Goal: Transaction & Acquisition: Book appointment/travel/reservation

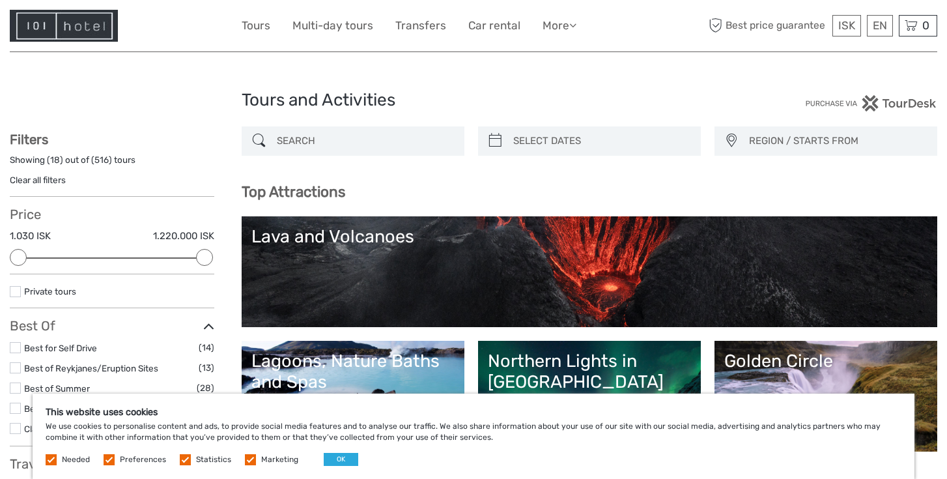
select select
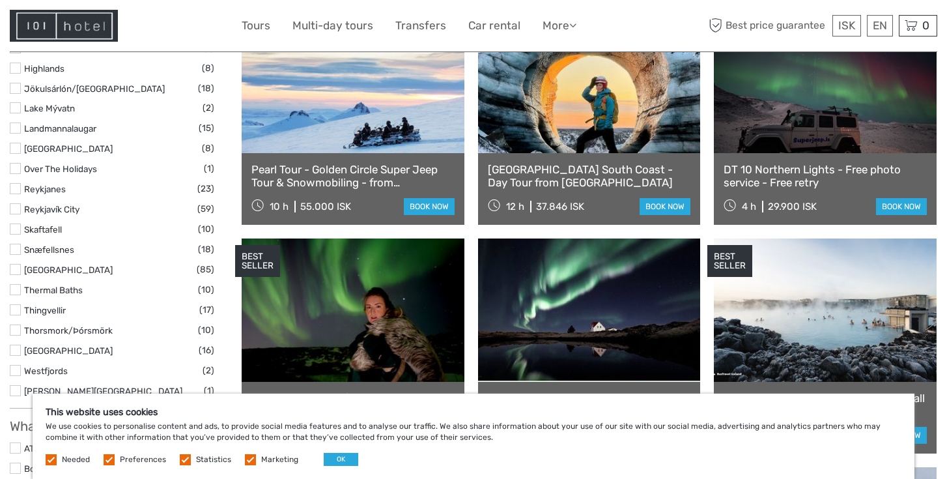
scroll to position [726, 0]
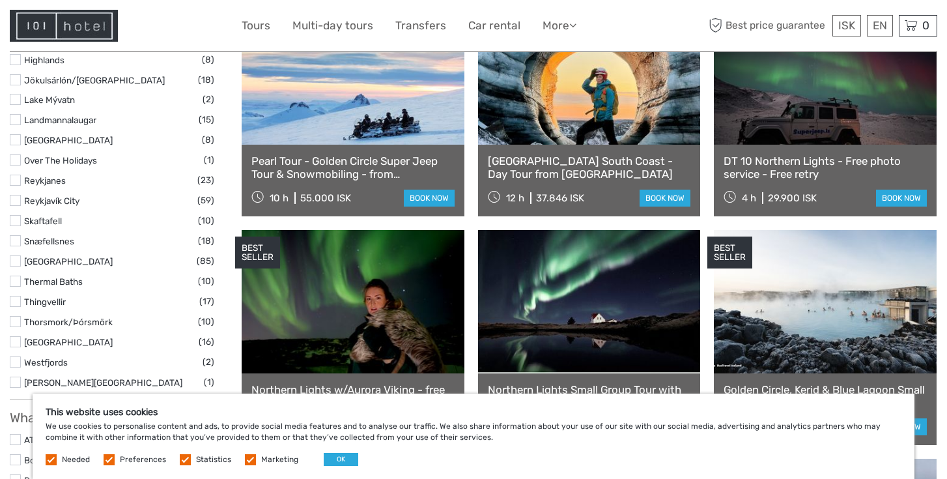
click at [53, 457] on label at bounding box center [51, 459] width 11 height 11
click at [115, 455] on label at bounding box center [109, 459] width 11 height 11
click at [0, 0] on input "checkbox" at bounding box center [0, 0] width 0 height 0
click at [191, 454] on label at bounding box center [185, 459] width 11 height 11
click at [0, 0] on input "checkbox" at bounding box center [0, 0] width 0 height 0
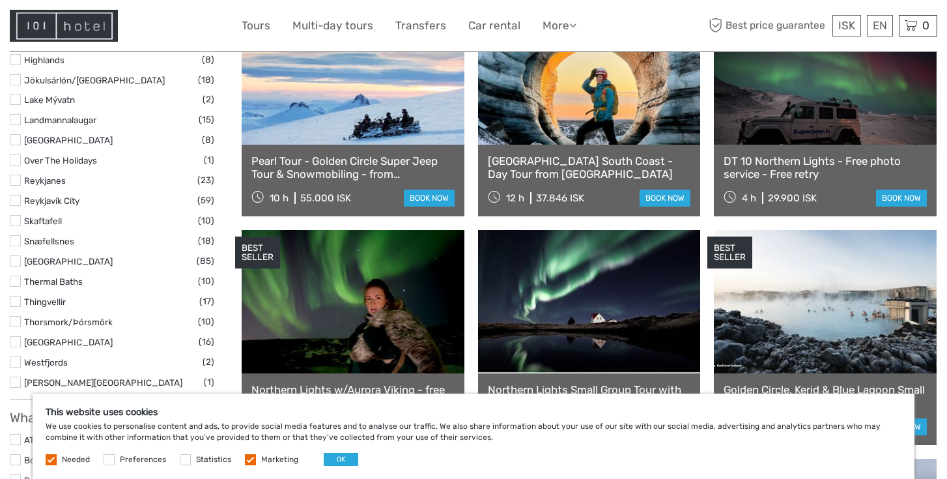
click at [256, 454] on label at bounding box center [250, 459] width 11 height 11
click at [0, 0] on input "checkbox" at bounding box center [0, 0] width 0 height 0
click at [358, 453] on button "OK" at bounding box center [341, 459] width 35 height 13
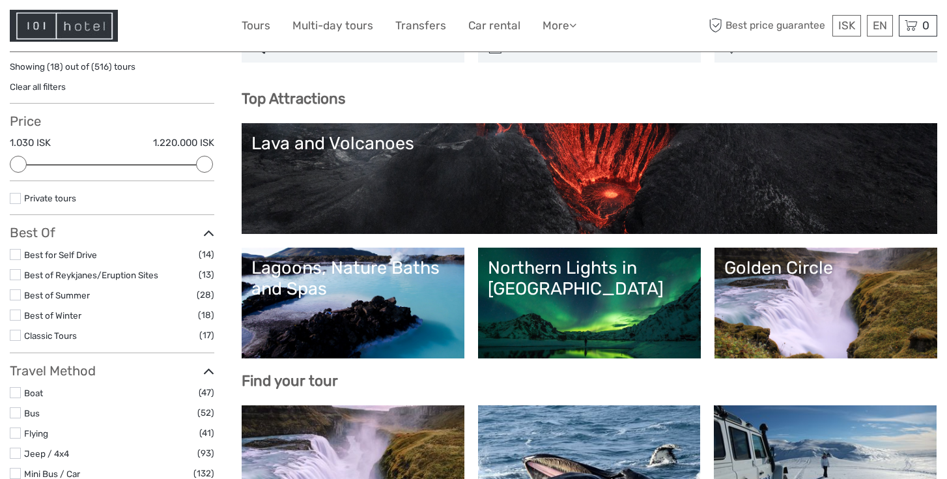
scroll to position [227, 0]
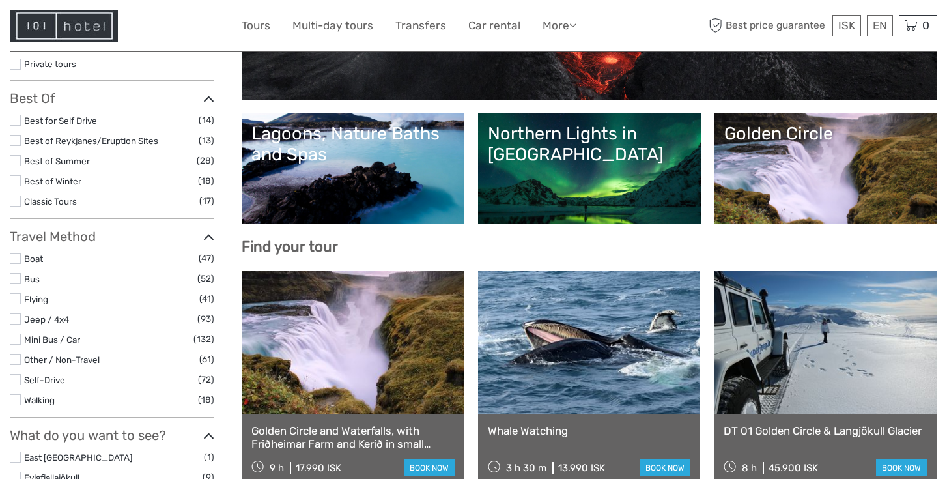
click at [831, 158] on link "Golden Circle" at bounding box center [825, 168] width 203 height 91
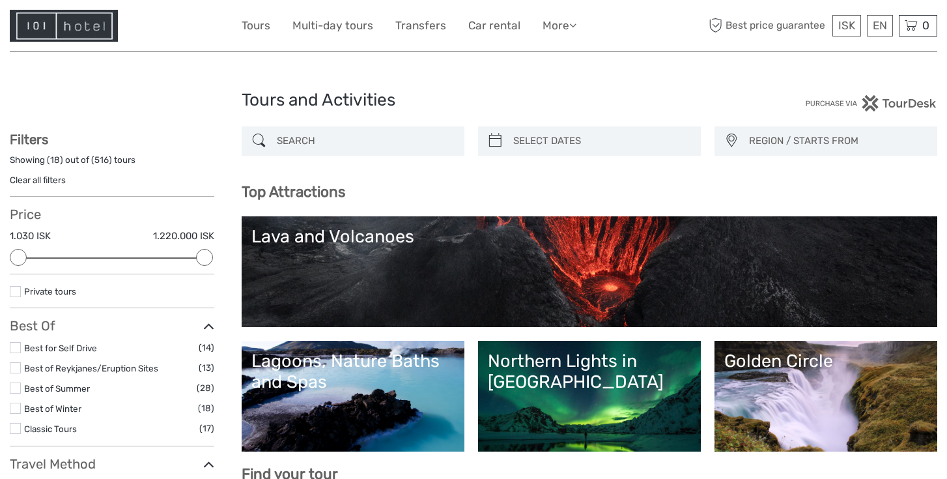
scroll to position [0, 0]
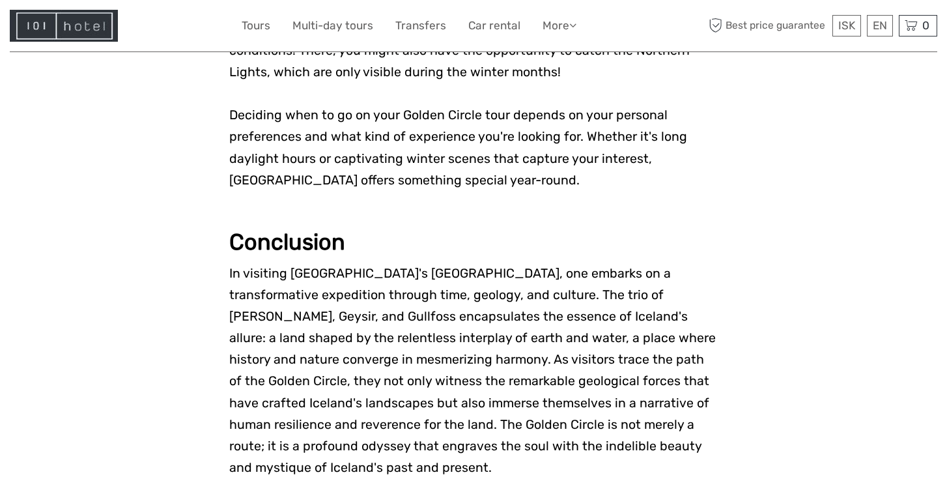
scroll to position [2501, 0]
